Goal: Task Accomplishment & Management: Complete application form

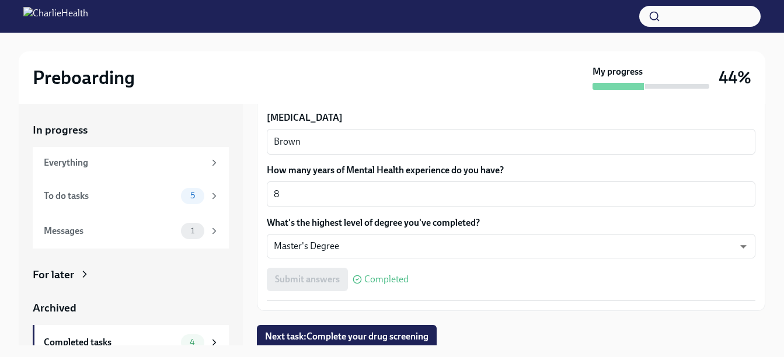
scroll to position [1128, 0]
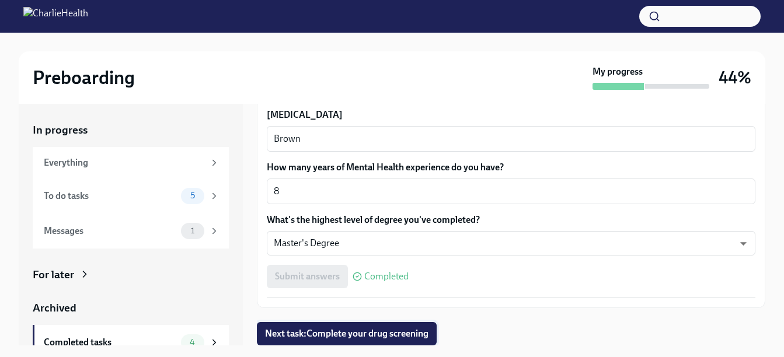
click at [316, 334] on span "Next task : Complete your drug screening" at bounding box center [347, 334] width 164 height 12
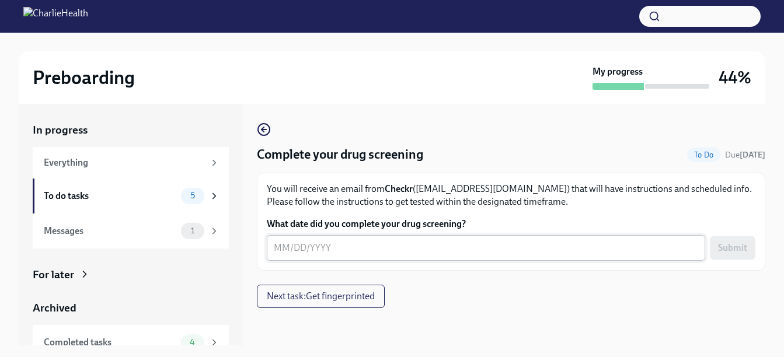
click at [305, 246] on textarea "What date did you complete your drug screening?" at bounding box center [486, 248] width 425 height 14
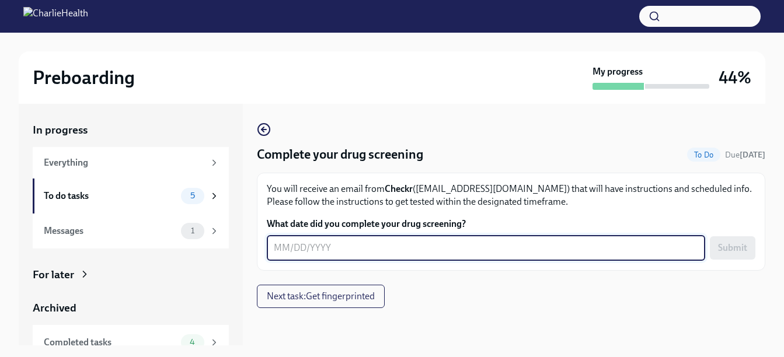
type textarea "0"
type textarea "[DATE]"
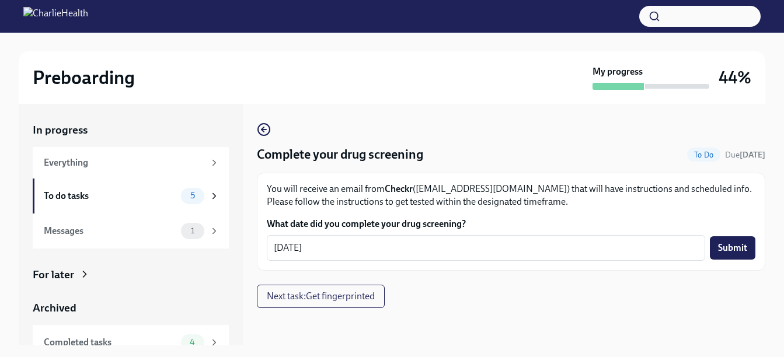
click at [735, 245] on span "Submit" at bounding box center [732, 248] width 29 height 12
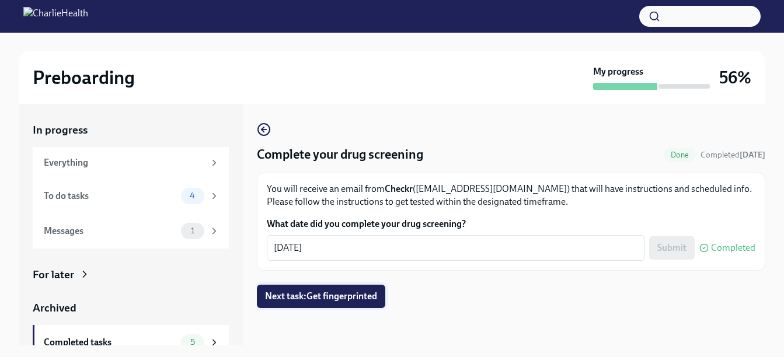
click at [306, 290] on button "Next task : Get fingerprinted" at bounding box center [321, 296] width 128 height 23
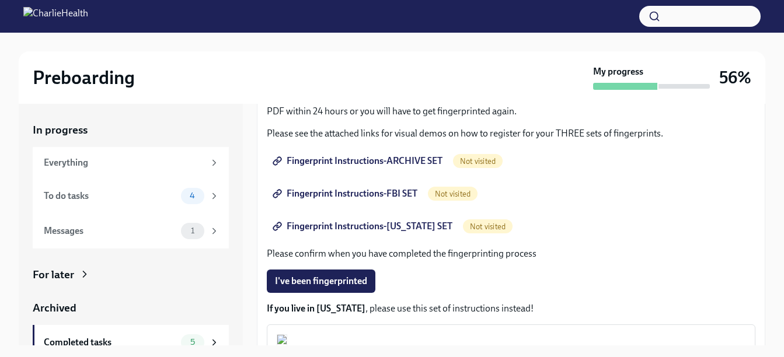
scroll to position [102, 0]
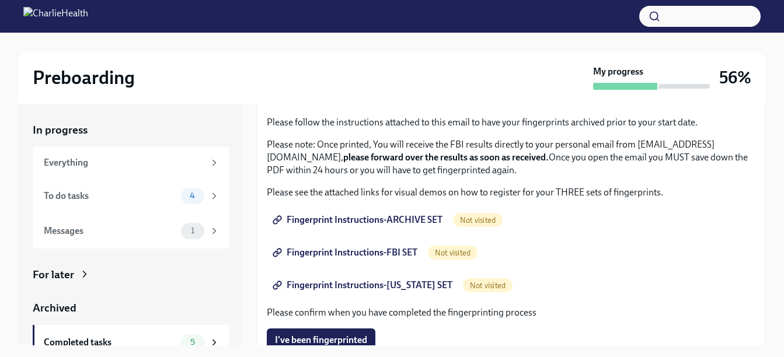
click at [415, 224] on span "Fingerprint Instructions-ARCHIVE SET" at bounding box center [359, 220] width 168 height 12
click at [466, 256] on span "Not visited" at bounding box center [453, 253] width 50 height 9
click at [390, 253] on span "Fingerprint Instructions-FBI SET" at bounding box center [346, 253] width 143 height 12
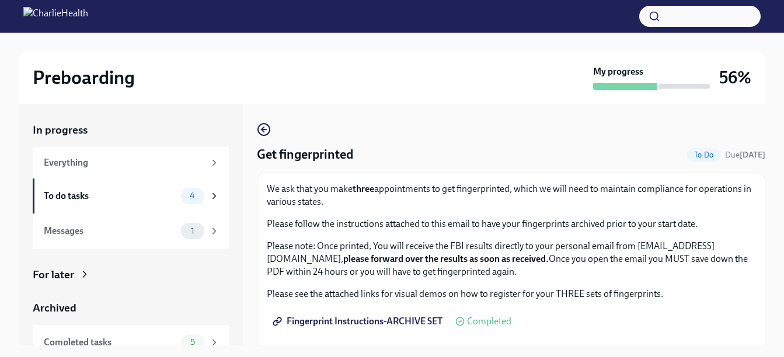
scroll to position [117, 0]
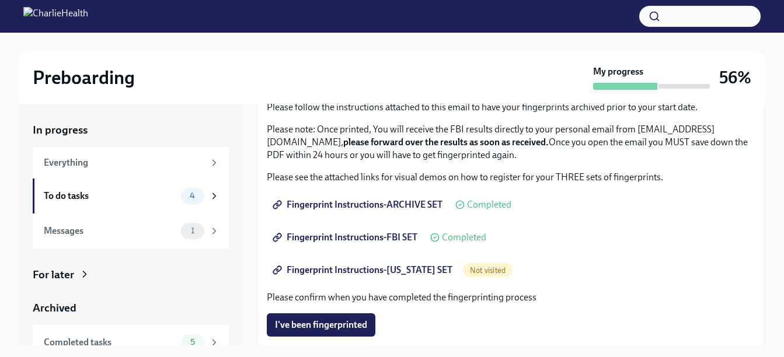
click at [392, 206] on span "Fingerprint Instructions-ARCHIVE SET" at bounding box center [359, 205] width 168 height 12
click at [398, 267] on span "Fingerprint Instructions-[US_STATE] SET" at bounding box center [364, 271] width 178 height 12
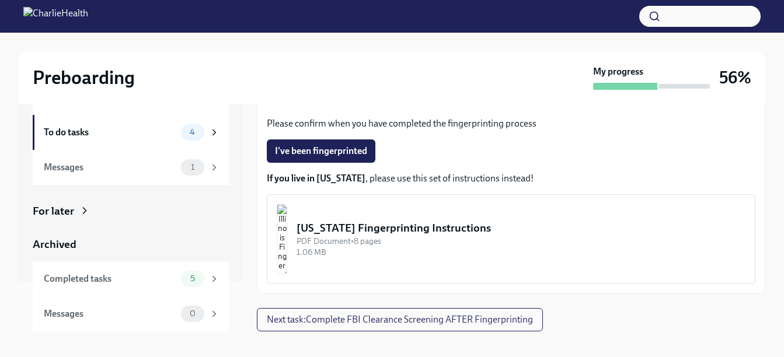
scroll to position [21, 0]
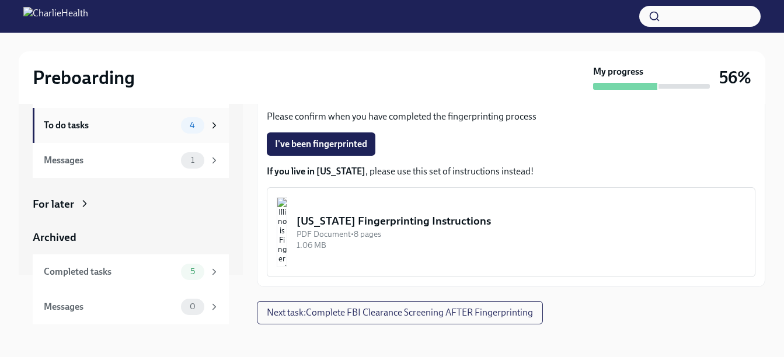
click at [124, 138] on div "To do tasks 4" at bounding box center [131, 125] width 196 height 35
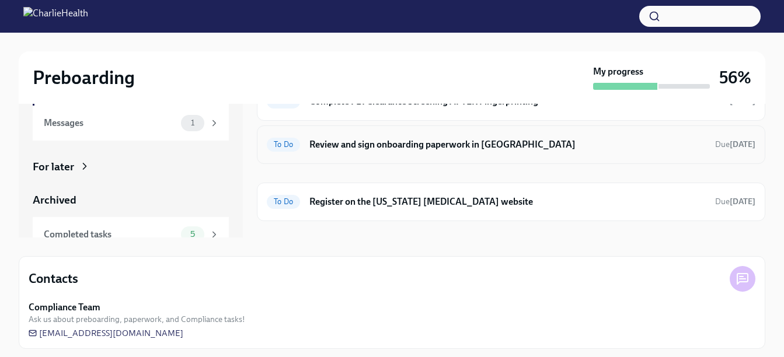
scroll to position [114, 0]
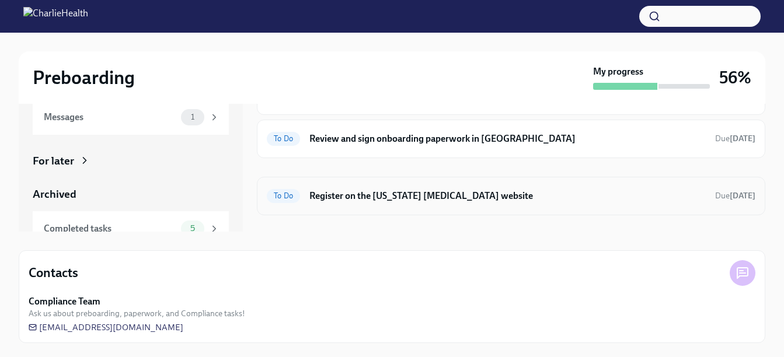
click at [396, 199] on h6 "Register on the [US_STATE] [MEDICAL_DATA] website" at bounding box center [508, 196] width 397 height 13
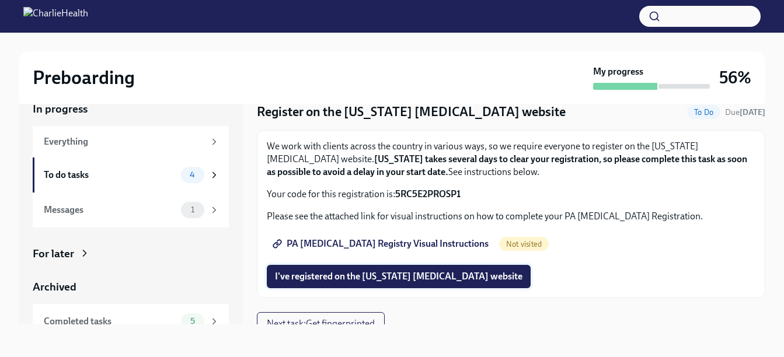
scroll to position [33, 0]
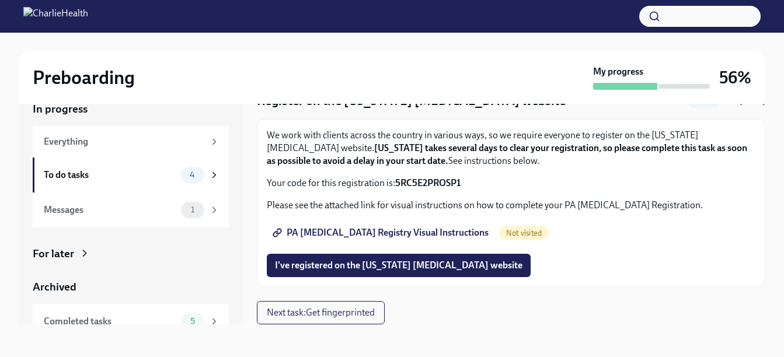
click at [392, 234] on span "PA [MEDICAL_DATA] Registry Visual Instructions" at bounding box center [382, 233] width 214 height 12
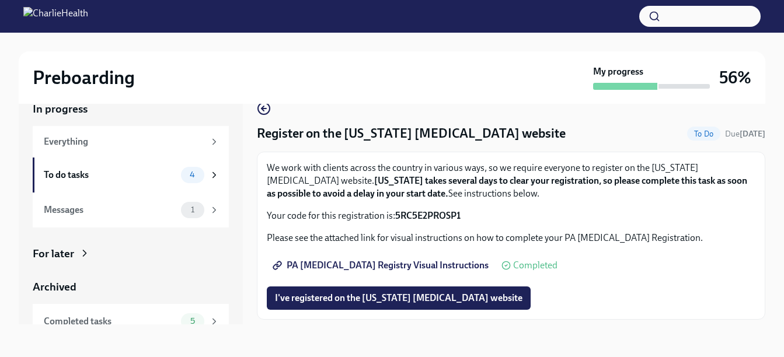
click at [412, 211] on strong "5RC5E2PROSP1" at bounding box center [427, 215] width 65 height 11
drag, startPoint x: 471, startPoint y: 216, endPoint x: 397, endPoint y: 217, distance: 74.2
click at [397, 217] on p "Your code for this registration is: 5RC5E2PROSP1" at bounding box center [511, 216] width 489 height 13
copy strong "5RC5E2PROSP1"
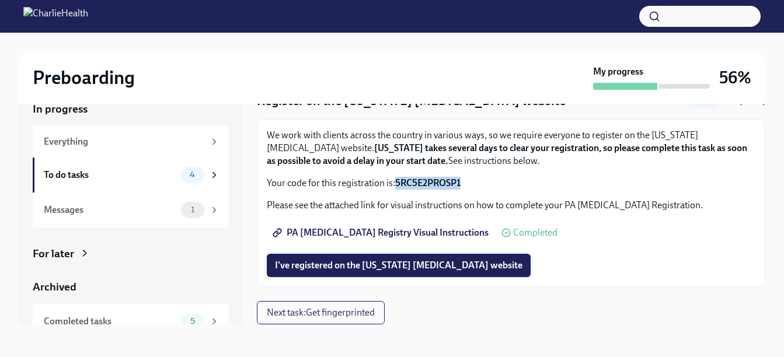
click at [397, 259] on button "I've registered on the [US_STATE] [MEDICAL_DATA] website" at bounding box center [399, 265] width 264 height 23
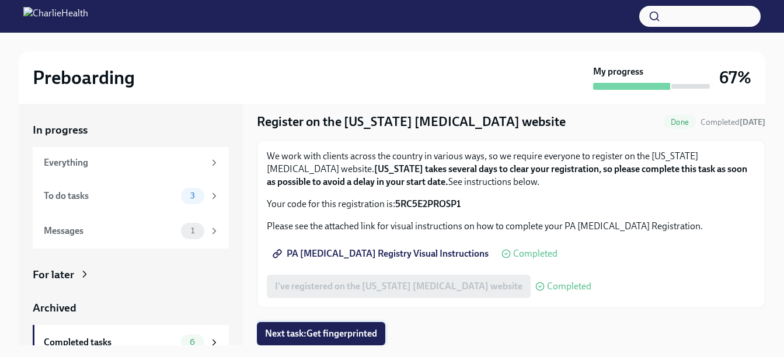
click at [346, 328] on span "Next task : Get fingerprinted" at bounding box center [321, 334] width 112 height 12
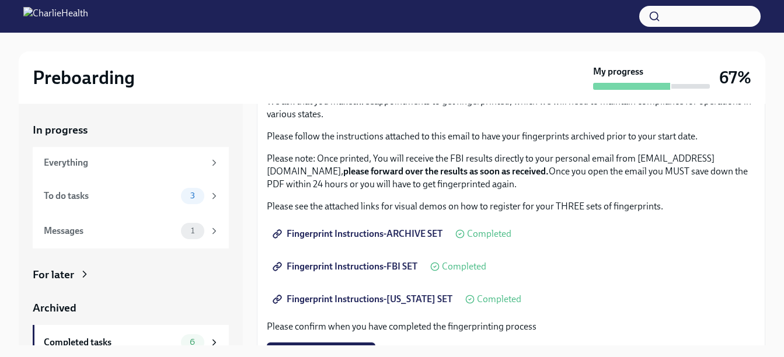
scroll to position [117, 0]
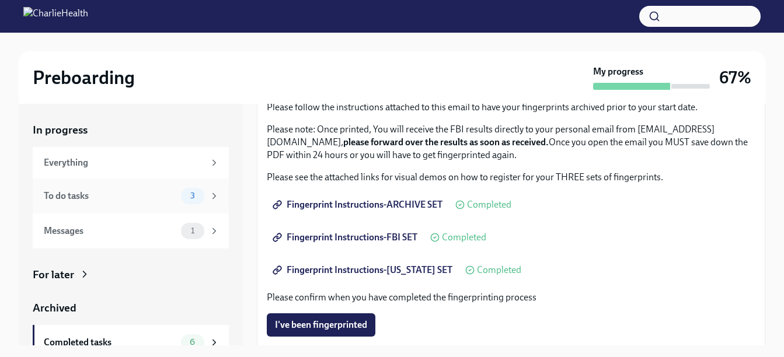
click at [98, 201] on div "To do tasks" at bounding box center [110, 196] width 133 height 13
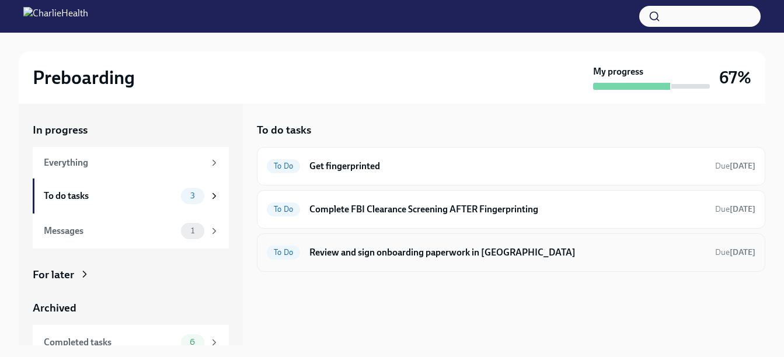
click at [441, 253] on h6 "Review and sign onboarding paperwork in [GEOGRAPHIC_DATA]" at bounding box center [508, 252] width 397 height 13
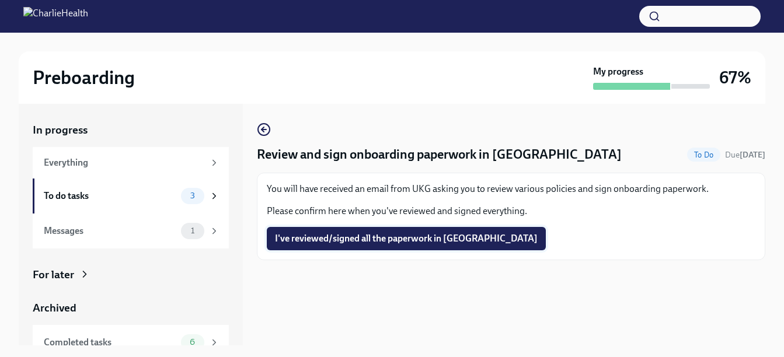
click at [381, 237] on span "I've reviewed/signed all the paperwork in [GEOGRAPHIC_DATA]" at bounding box center [406, 239] width 263 height 12
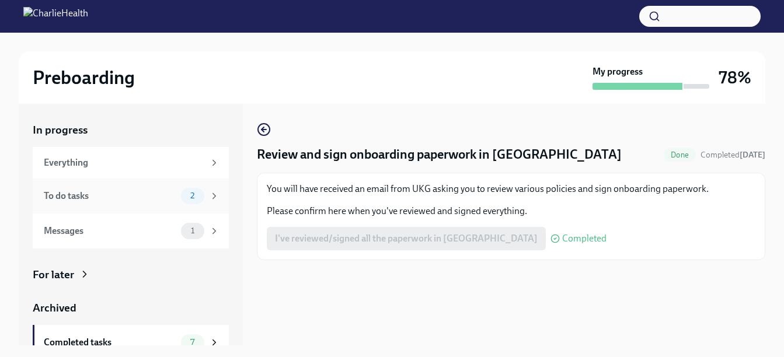
click at [57, 195] on div "To do tasks" at bounding box center [110, 196] width 133 height 13
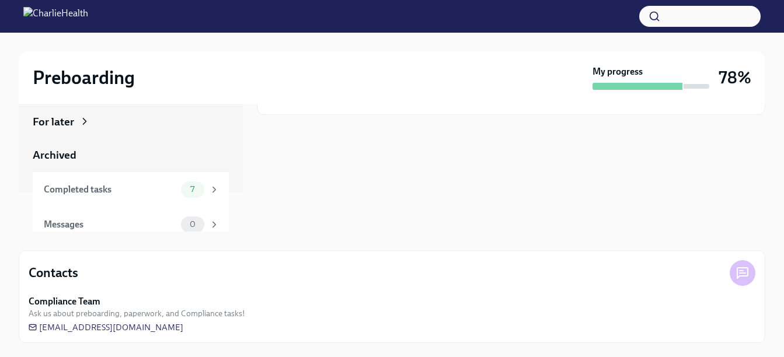
scroll to position [50, 0]
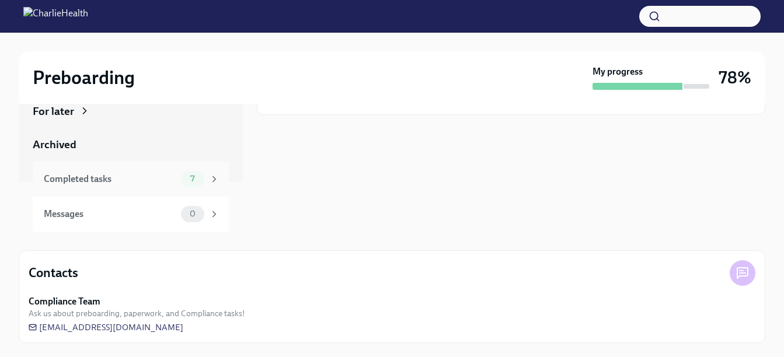
click at [113, 183] on div "Completed tasks" at bounding box center [110, 179] width 133 height 13
